Goal: Navigation & Orientation: Find specific page/section

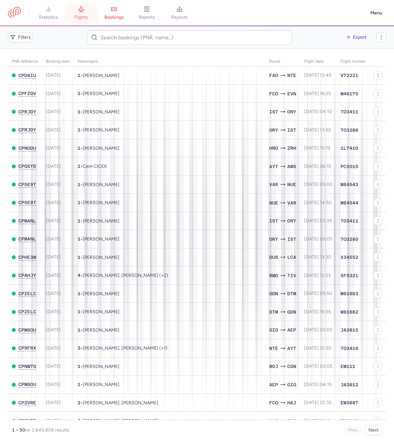
click at [83, 15] on span "flights" at bounding box center [81, 17] width 14 height 6
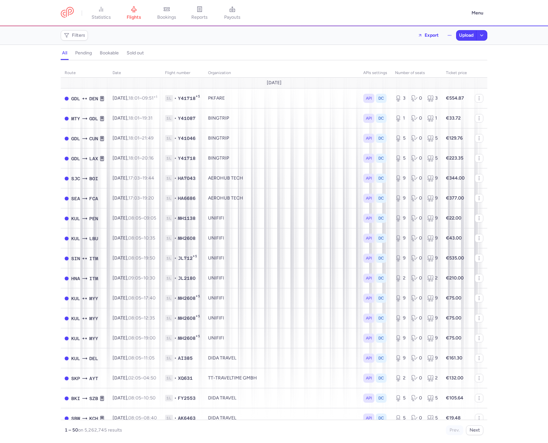
click at [356, 34] on div "Filters Export Upload" at bounding box center [274, 36] width 432 height 16
click at [164, 15] on span "bookings" at bounding box center [166, 17] width 19 height 6
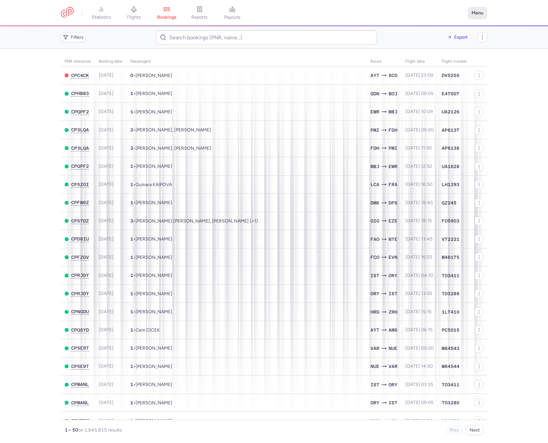
click at [483, 11] on button "Menu" at bounding box center [477, 13] width 20 height 12
click at [445, 55] on link "Settings" at bounding box center [454, 56] width 65 height 10
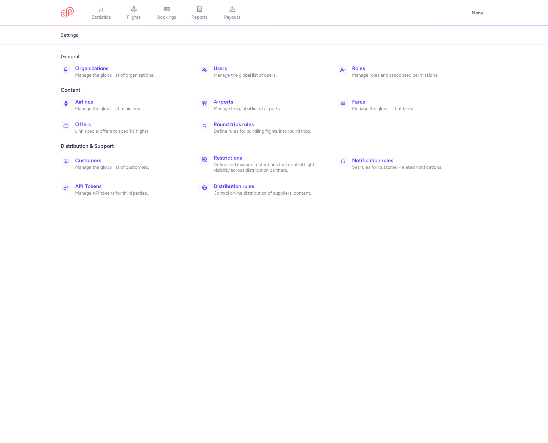
click at [120, 77] on p "Manage the global list of organizations." at bounding box center [130, 75] width 110 height 6
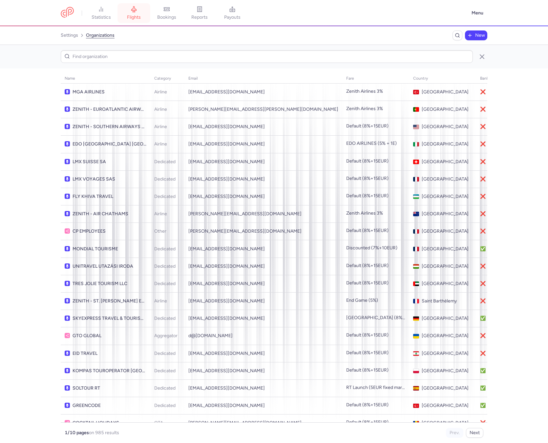
click at [129, 20] on span "flights" at bounding box center [134, 17] width 14 height 6
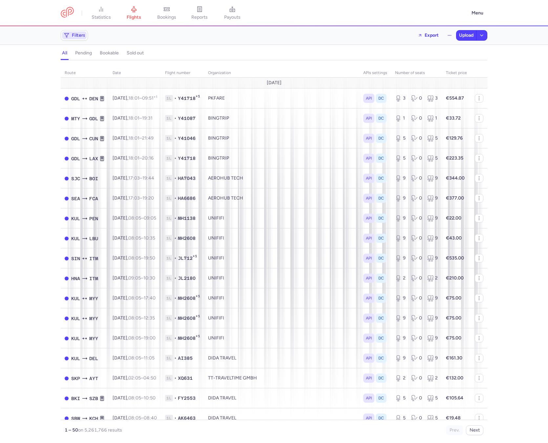
click at [86, 38] on span "Filters" at bounding box center [74, 35] width 25 height 8
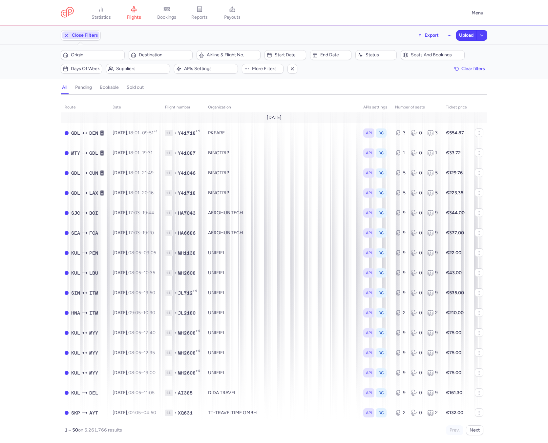
click at [83, 38] on span "Close Filters" at bounding box center [80, 35] width 37 height 8
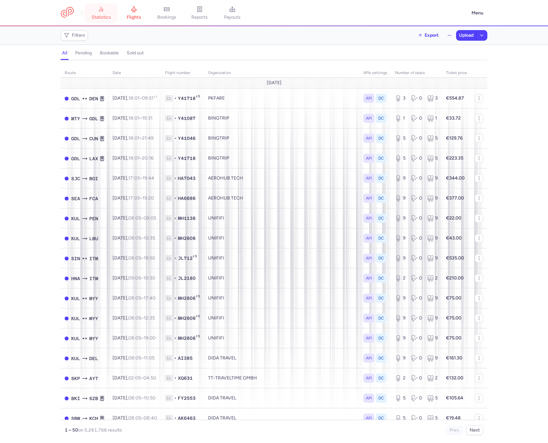
click at [99, 19] on span "statistics" at bounding box center [100, 17] width 19 height 6
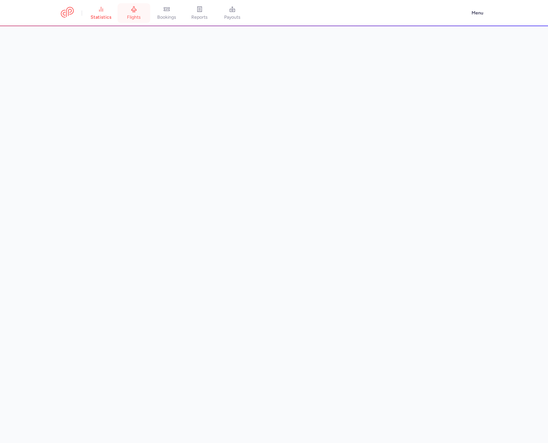
click at [135, 17] on span "flights" at bounding box center [134, 17] width 14 height 6
